Goal: Information Seeking & Learning: Understand process/instructions

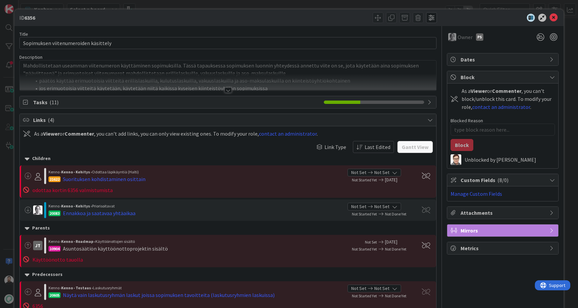
click at [230, 90] on div at bounding box center [228, 82] width 417 height 17
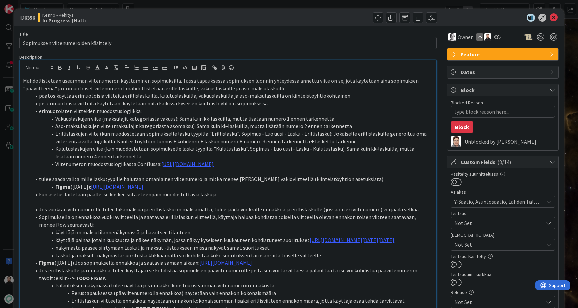
scroll to position [1, 0]
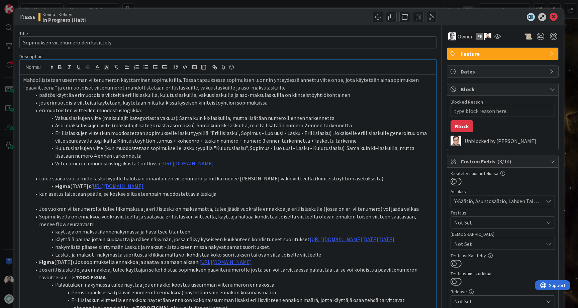
type textarea "x"
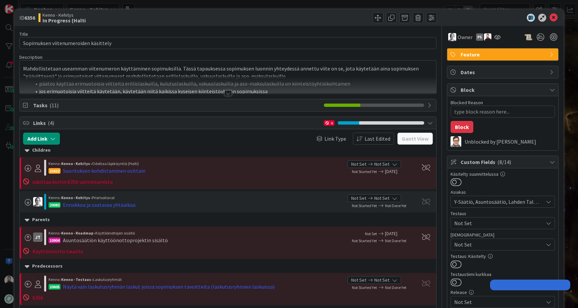
type textarea "x"
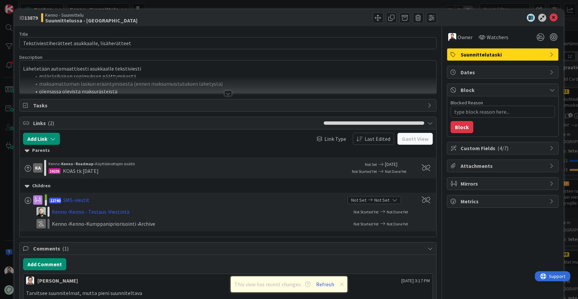
type textarea "x"
click at [228, 95] on div at bounding box center [227, 93] width 7 height 5
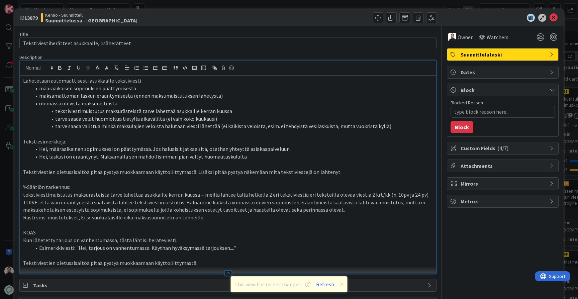
click at [257, 82] on p "Lähetetään automaattisesti asukkaalle tekstiviesti" at bounding box center [228, 81] width 410 height 8
click at [257, 87] on li "määräaikaisen sopimuksen päättymisestä" at bounding box center [232, 89] width 402 height 8
click at [257, 91] on li "määräaikaisen sopimuksen päättymisestä" at bounding box center [232, 89] width 402 height 8
click at [257, 94] on li "maksamattoman laskun erääntymisestä (ennen maksumuistutuksen lähetystä)" at bounding box center [232, 96] width 402 height 8
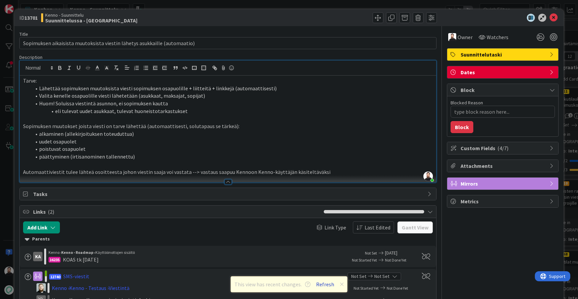
click at [324, 285] on button "Refresh" at bounding box center [325, 284] width 23 height 9
type textarea "x"
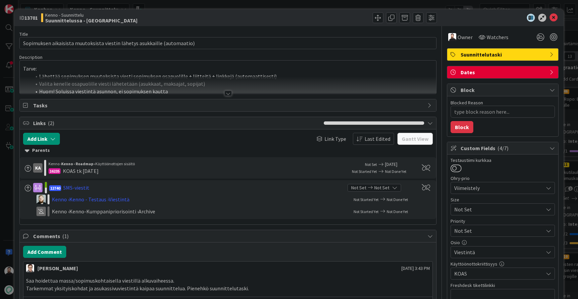
click at [231, 93] on div at bounding box center [227, 93] width 7 height 5
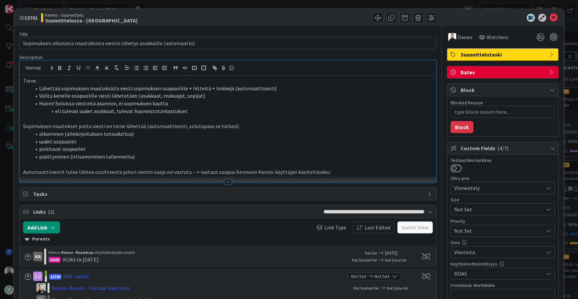
click at [261, 124] on p "Sopimuksen muutokset joista viesti on tarve lähettää (automaattisesti, solutapa…" at bounding box center [228, 126] width 410 height 8
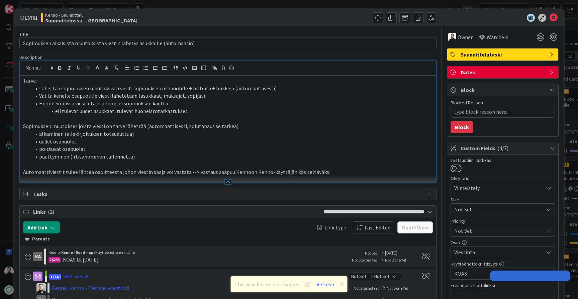
type textarea "x"
click at [317, 138] on li "uudet osapuolet" at bounding box center [232, 142] width 402 height 8
click at [330, 101] on li "Huom! Soluissa viestintä asunnon, ei sopimuksen kautta" at bounding box center [232, 104] width 402 height 8
click at [335, 94] on li "Valita kenelle osapuolille viesti lähetetään (asukkaat, maksajat, sopijat)" at bounding box center [232, 96] width 402 height 8
click at [341, 87] on li "Lähettää sopimuksen muutoksista viesti sopimuksen osapuolille + liitteitä + lin…" at bounding box center [232, 89] width 402 height 8
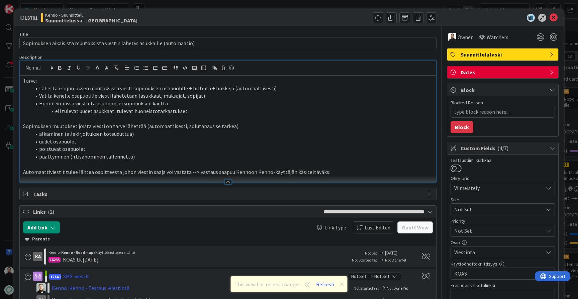
click at [12, 189] on div "ID 13701 Kenno - Suunnittelu Suunnittelussa - Rautalangat Title 73 / 128 Sopimu…" at bounding box center [289, 149] width 578 height 299
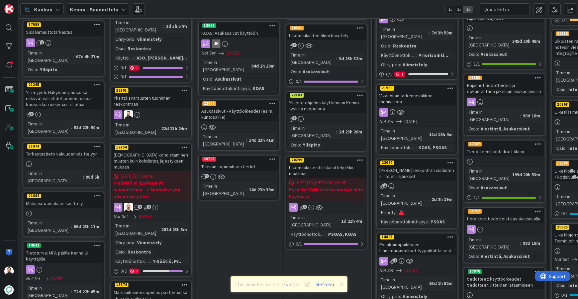
scroll to position [225, 0]
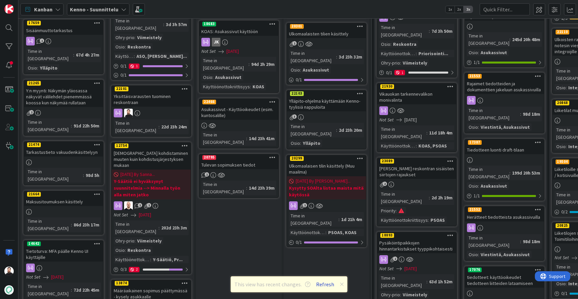
click at [326, 283] on button "Refresh" at bounding box center [325, 284] width 23 height 9
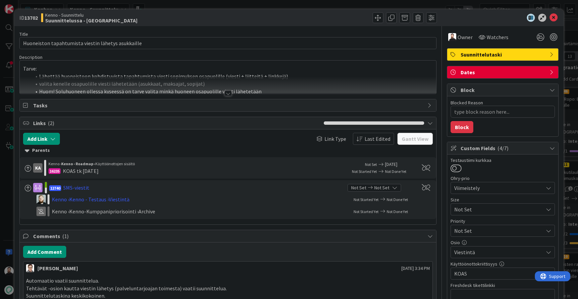
click at [224, 93] on div at bounding box center [227, 93] width 7 height 5
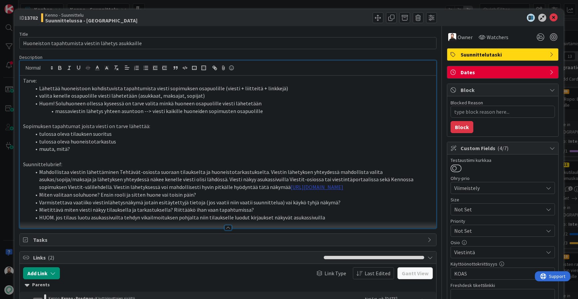
click at [291, 184] on link "https://www.figma.com/design/F8K4NeEJpXdhuNz0ckoPp4/Viestint%C3%A4?node-id=21-1…" at bounding box center [317, 187] width 53 height 7
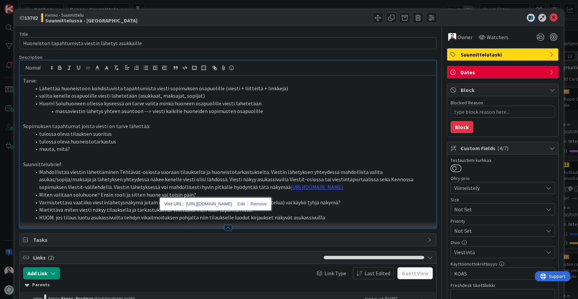
click at [228, 203] on link "https://www.figma.com/design/F8K4NeEJpXdhuNz0ckoPp4/Viestint%C3%A4?node-id=21-1…" at bounding box center [209, 204] width 46 height 9
type textarea "x"
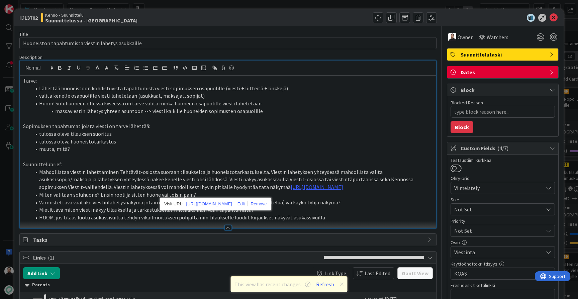
click at [278, 89] on li "Lähettää huoneistoon kohdistuvista tapahtumista viesti sopimuksen osapuolille (…" at bounding box center [232, 89] width 402 height 8
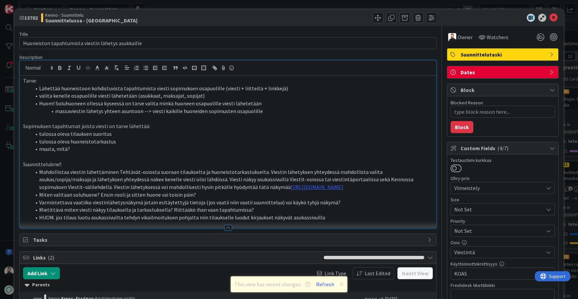
click at [391, 221] on li "HUOM. jos tilaus luotu asukassivuilta tehdyn vikailmoituksen pohjalta niin tila…" at bounding box center [232, 218] width 402 height 8
click at [341, 285] on icon at bounding box center [342, 284] width 4 height 5
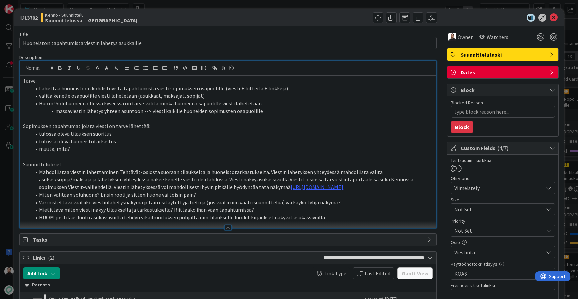
click at [371, 153] on p at bounding box center [228, 157] width 410 height 8
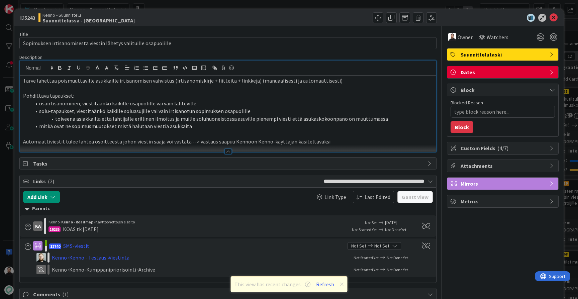
click at [336, 84] on p "Tarve lähettää poismuuttaville asukkaille irtisanomisen vahvistus (irtisanomisk…" at bounding box center [228, 81] width 410 height 8
click at [264, 100] on li "osairtisanominen, viestitäänkö kaikille osapuolille vai vain lähteville" at bounding box center [232, 104] width 402 height 8
click at [265, 104] on li "osairtisanominen, viestitäänkö kaikille osapuolille vai vain lähteville" at bounding box center [232, 104] width 402 height 8
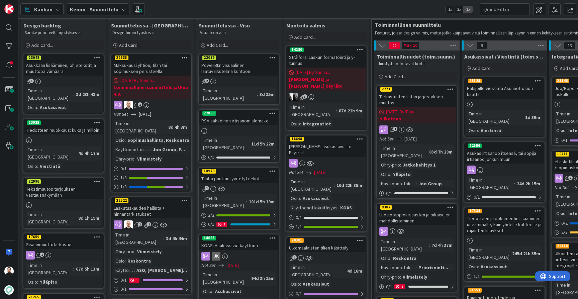
scroll to position [11, 0]
